Goal: Task Accomplishment & Management: Use online tool/utility

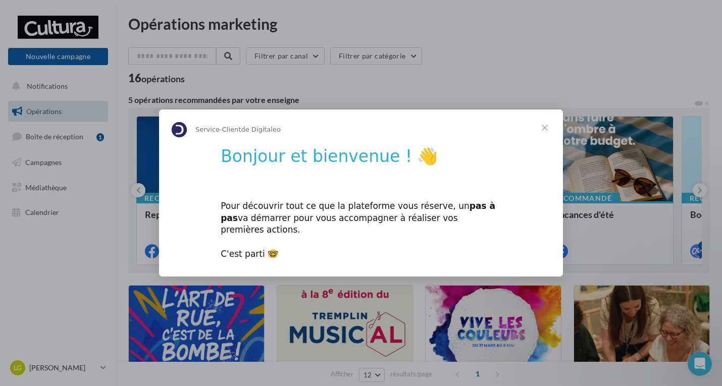
click at [547, 131] on span "Fermer" at bounding box center [545, 128] width 36 height 36
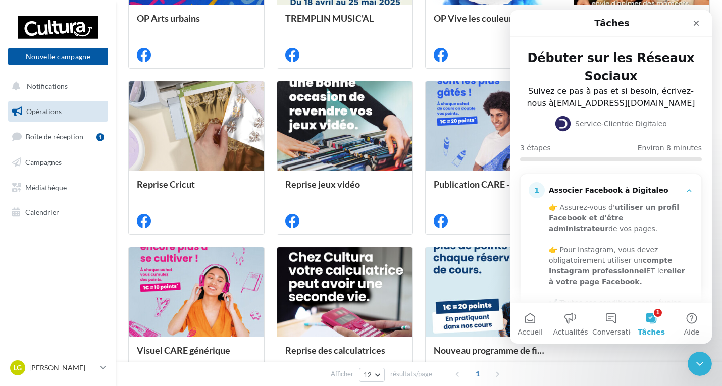
scroll to position [404, 0]
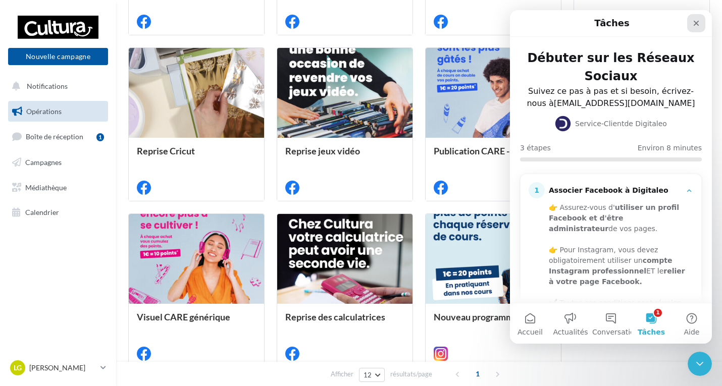
click at [695, 26] on icon "Fermer" at bounding box center [696, 23] width 8 height 8
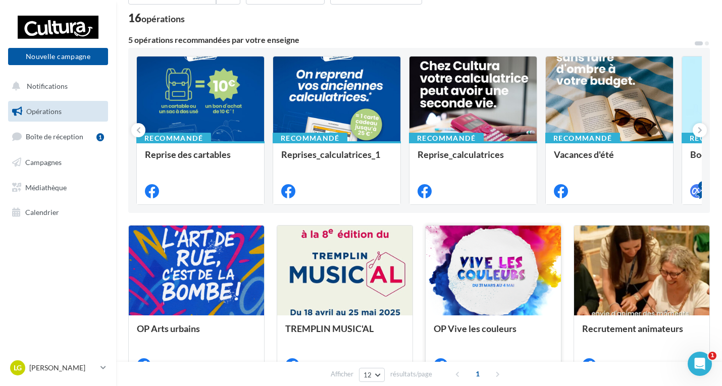
scroll to position [0, 0]
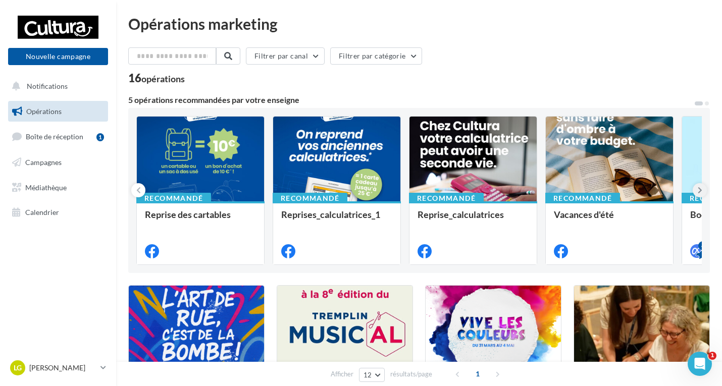
click at [703, 192] on button at bounding box center [700, 190] width 14 height 14
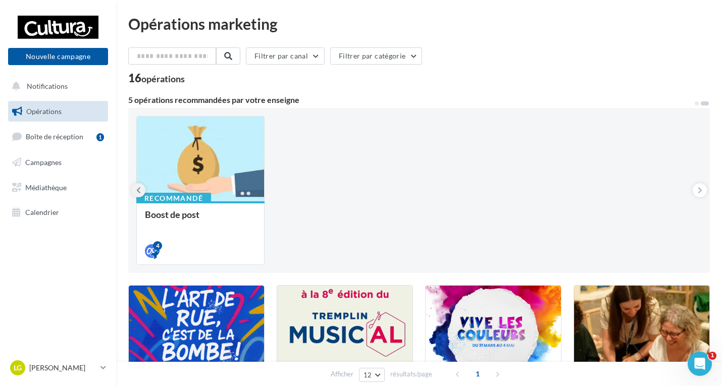
click at [138, 188] on icon at bounding box center [138, 190] width 5 height 10
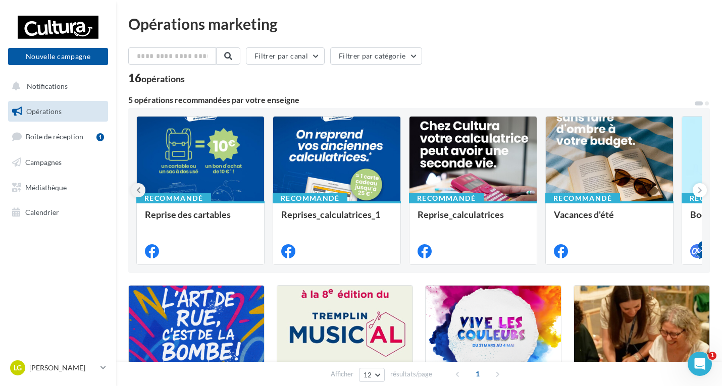
click at [138, 188] on icon at bounding box center [138, 190] width 5 height 10
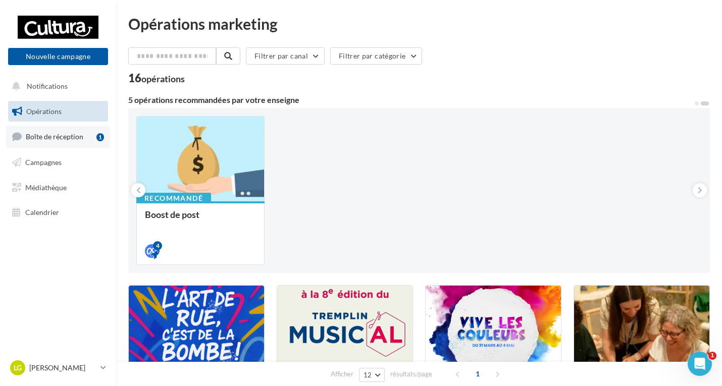
click at [58, 143] on link "Boîte de réception 1" at bounding box center [58, 137] width 104 height 22
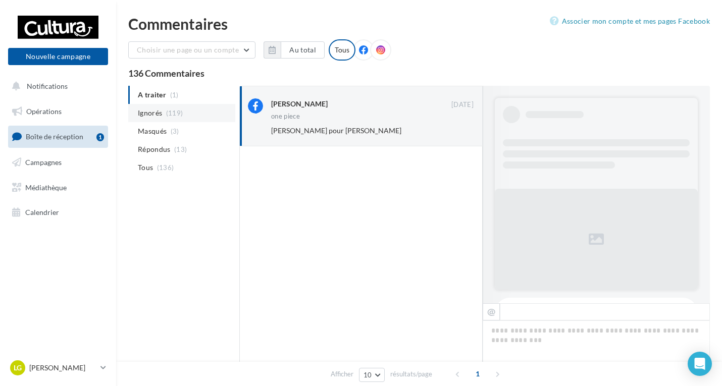
click at [179, 115] on span "(119)" at bounding box center [174, 113] width 17 height 8
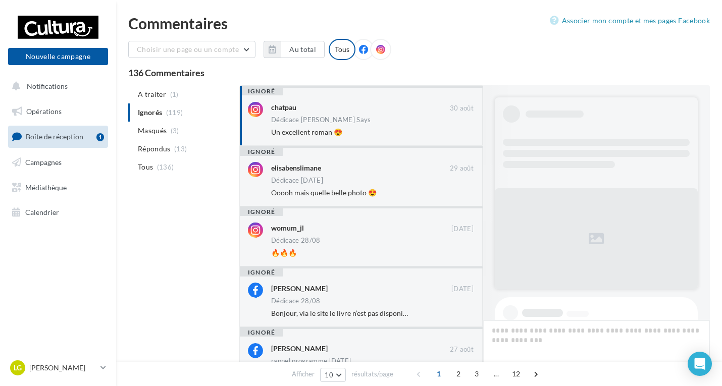
scroll to position [394, 0]
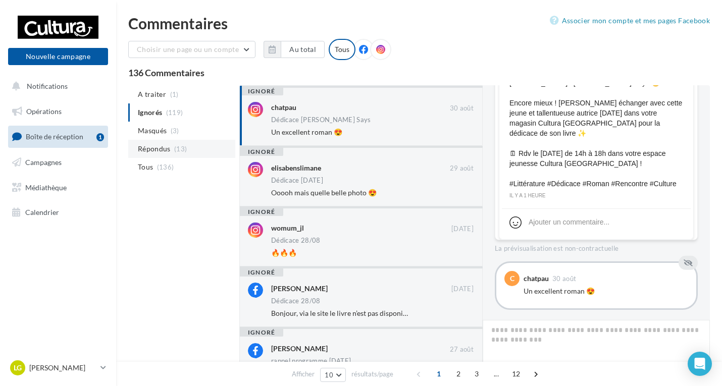
click at [171, 144] on span "Répondus" at bounding box center [154, 149] width 33 height 10
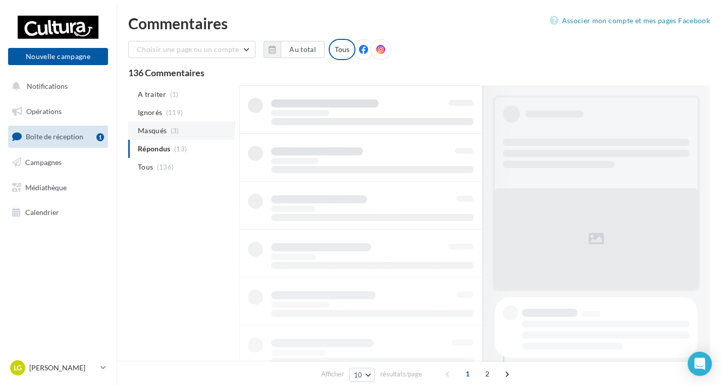
click at [175, 134] on span "(3)" at bounding box center [175, 131] width 9 height 8
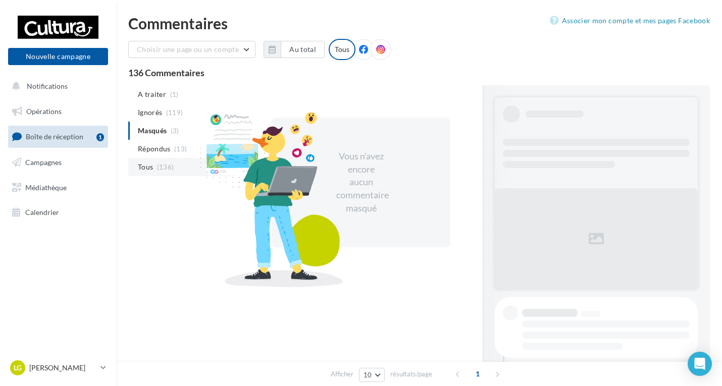
click at [169, 165] on span "(136)" at bounding box center [165, 167] width 17 height 8
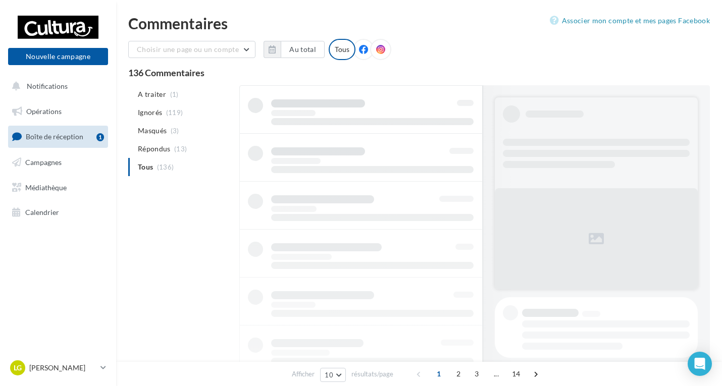
scroll to position [1, 0]
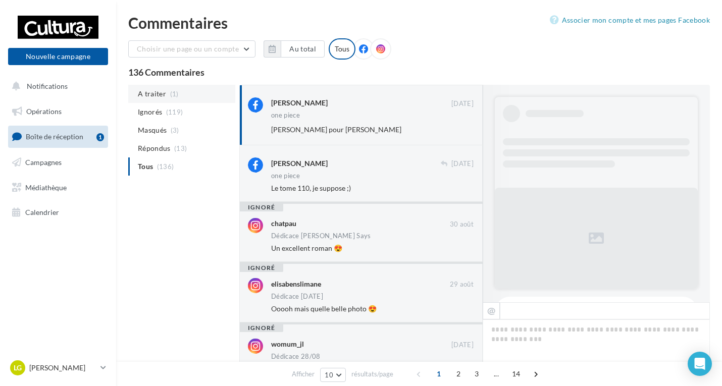
click at [164, 93] on li "A traiter (1)" at bounding box center [181, 94] width 107 height 18
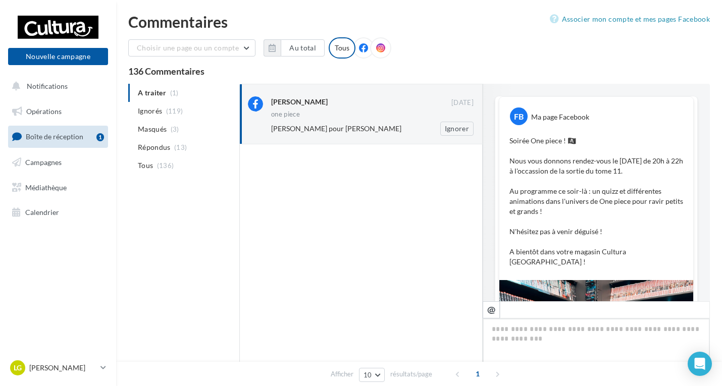
scroll to position [337, 0]
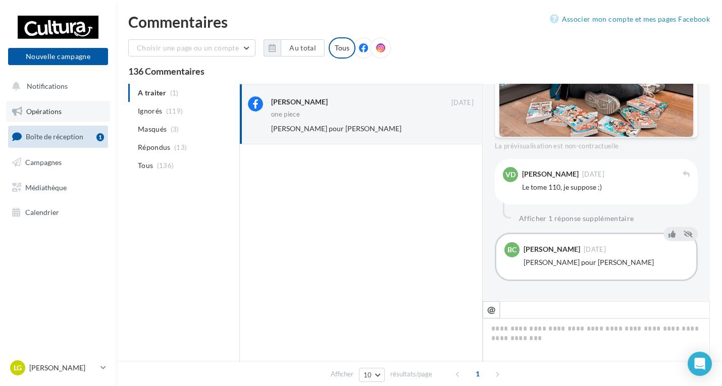
click at [56, 110] on span "Opérations" at bounding box center [43, 111] width 35 height 9
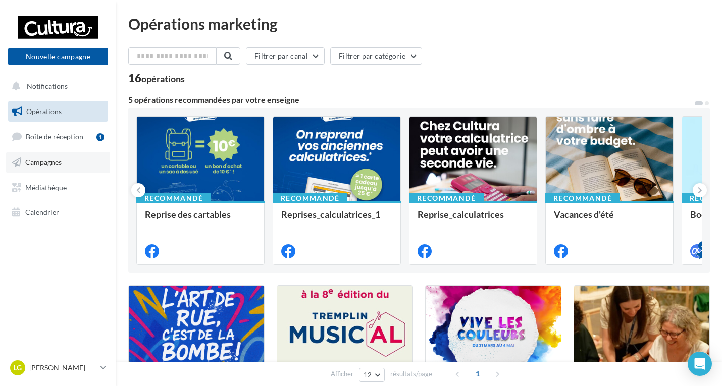
click at [64, 162] on link "Campagnes" at bounding box center [58, 162] width 104 height 21
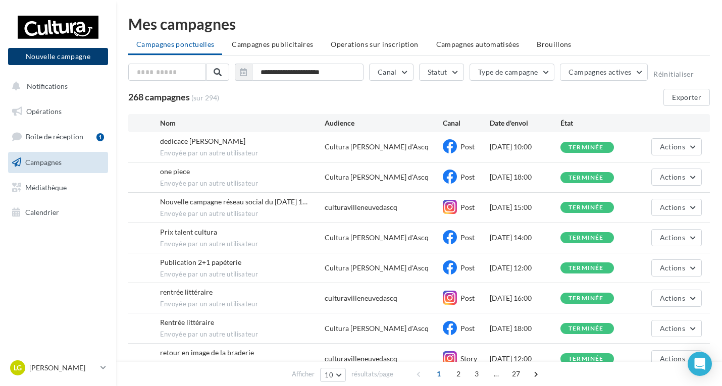
click at [64, 59] on button "Nouvelle campagne" at bounding box center [58, 56] width 100 height 17
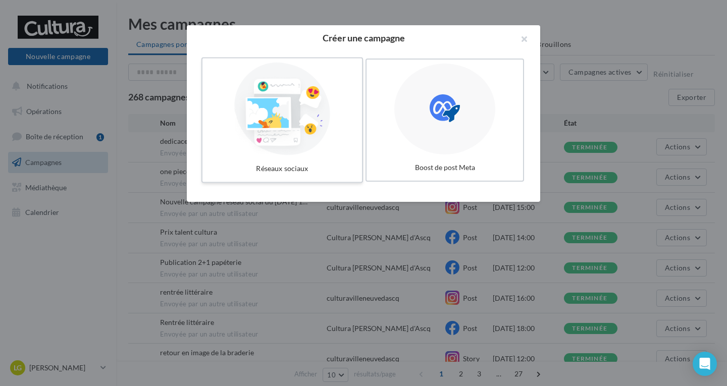
click at [289, 108] on div at bounding box center [282, 109] width 151 height 93
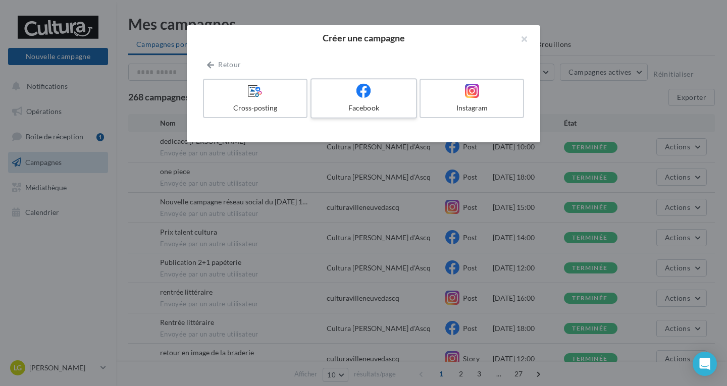
click at [338, 102] on label "Facebook" at bounding box center [364, 98] width 107 height 40
